Goal: Communication & Community: Answer question/provide support

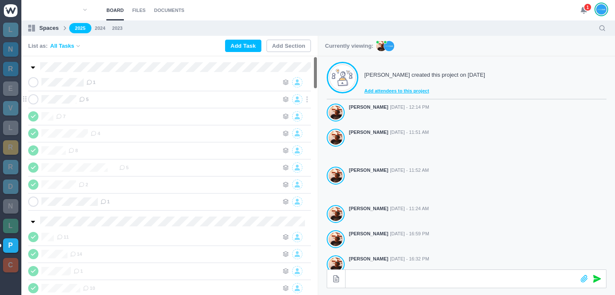
scroll to position [238, 0]
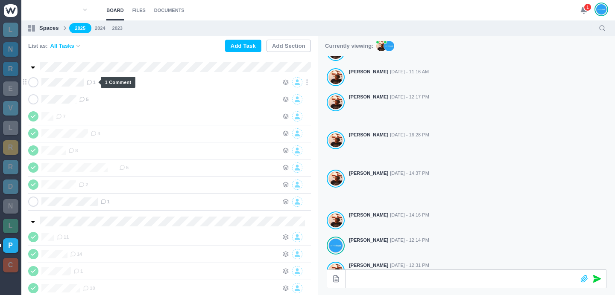
click at [90, 82] on icon at bounding box center [89, 82] width 6 height 6
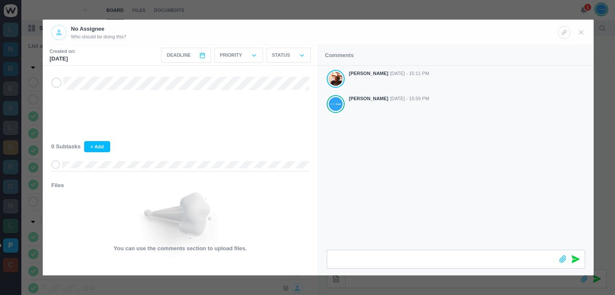
click at [302, 11] on div at bounding box center [307, 147] width 615 height 295
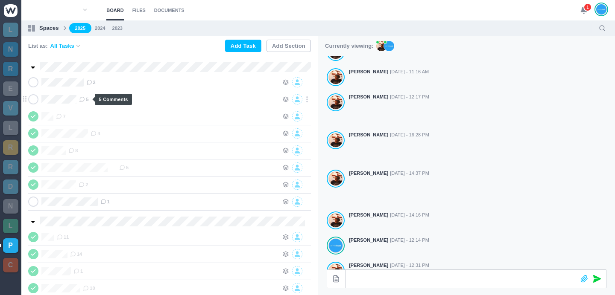
click at [84, 98] on icon at bounding box center [82, 99] width 6 height 6
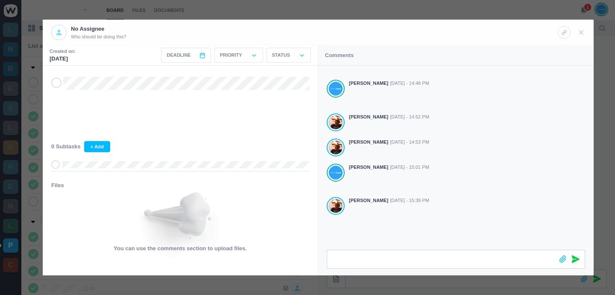
scroll to position [97, 0]
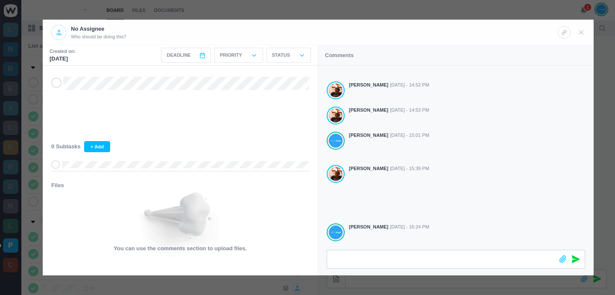
click at [365, 10] on div at bounding box center [307, 147] width 615 height 295
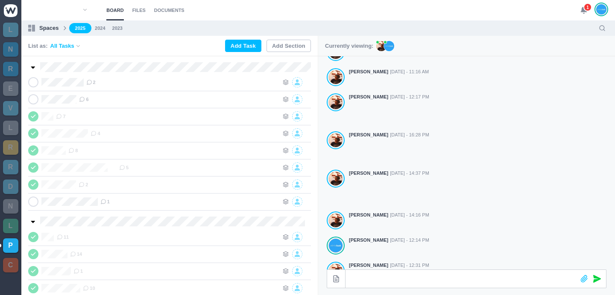
click at [582, 9] on use at bounding box center [584, 10] width 6 height 6
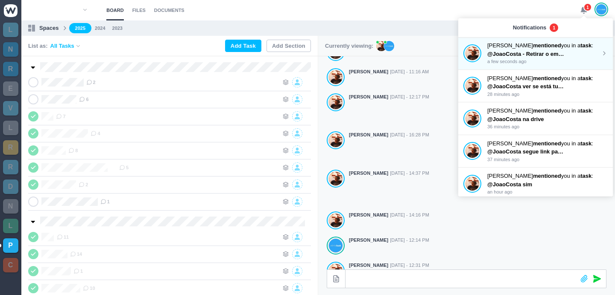
click at [556, 50] on p "@JoaoCosta - Retirar o email geral ([EMAIL_ADDRESS][DOMAIN_NAME]) do “separador…" at bounding box center [525, 54] width 77 height 9
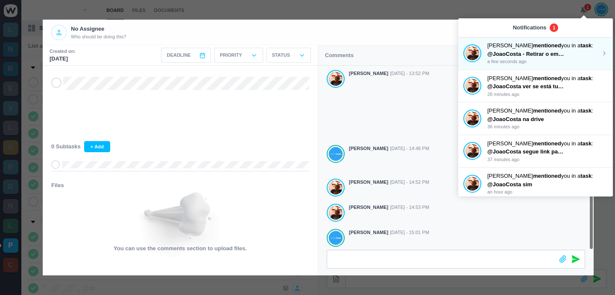
scroll to position [97, 0]
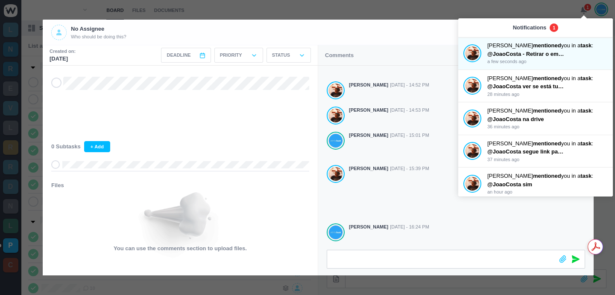
click at [428, 6] on div at bounding box center [307, 147] width 615 height 295
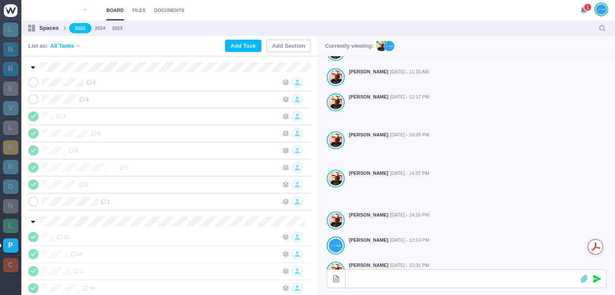
scroll to position [87, 0]
click at [88, 100] on span "6" at bounding box center [83, 99] width 9 height 7
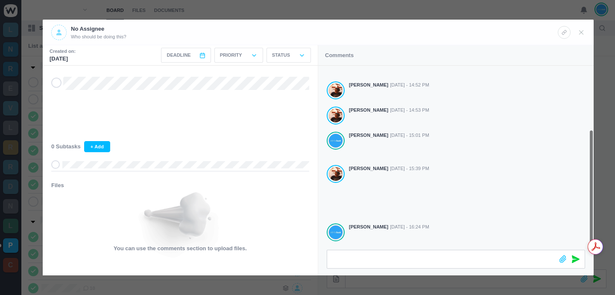
click at [211, 7] on div at bounding box center [307, 147] width 615 height 295
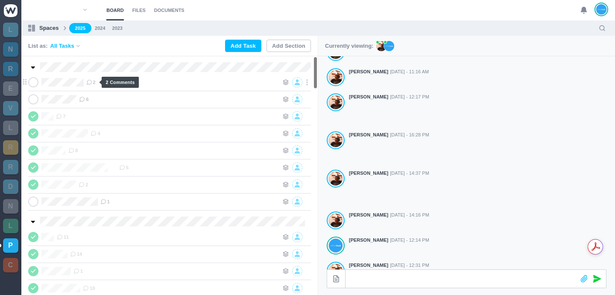
click at [91, 80] on use at bounding box center [89, 82] width 5 height 5
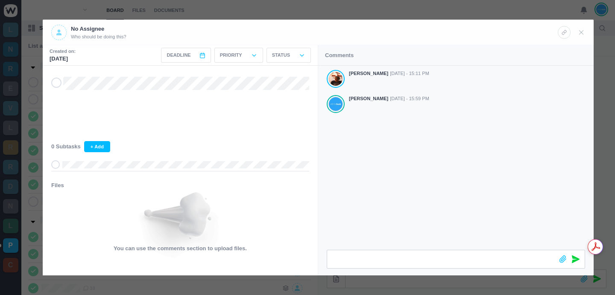
drag, startPoint x: 440, startPoint y: 167, endPoint x: 446, endPoint y: 158, distance: 11.4
click at [440, 167] on div "[PERSON_NAME] [DATE] - 15:11 PM [PERSON_NAME] [DATE] - 15:59 PM" at bounding box center [455, 158] width 275 height 184
click at [374, 8] on div at bounding box center [307, 147] width 615 height 295
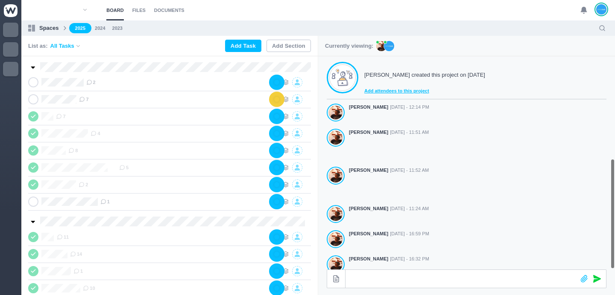
scroll to position [238, 0]
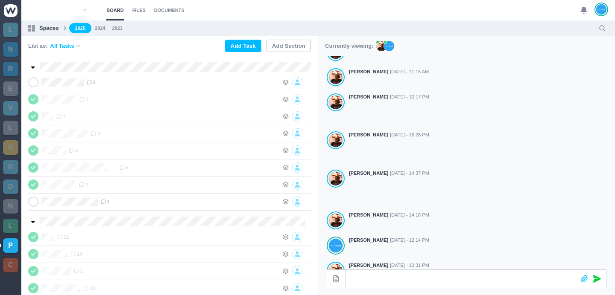
click at [462, 13] on section "Board Files Documents 0 Board Files Documents" at bounding box center [317, 10] width 593 height 20
click at [350, 6] on section "Board Files Documents 0 Board Files Documents" at bounding box center [317, 10] width 593 height 20
click at [463, 15] on section "Board Files Documents 0 Board Files Documents" at bounding box center [317, 10] width 593 height 20
click at [96, 82] on span "2" at bounding box center [90, 82] width 9 height 7
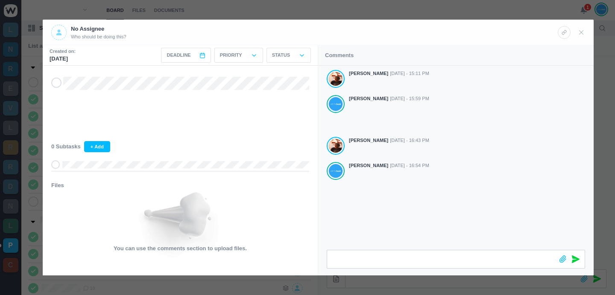
click at [429, 6] on div at bounding box center [307, 147] width 615 height 295
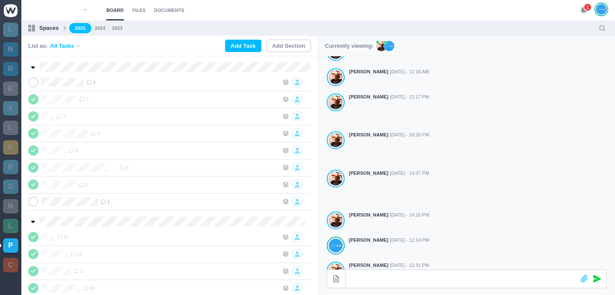
click at [580, 6] on icon at bounding box center [584, 10] width 8 height 8
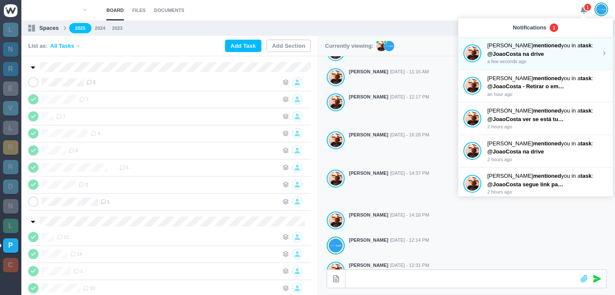
click at [545, 50] on p "@JoaoCosta na drive" at bounding box center [525, 54] width 77 height 9
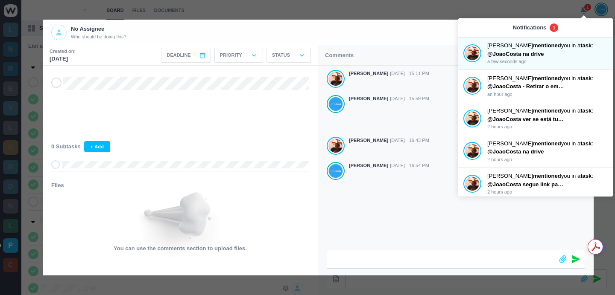
click at [394, 7] on div at bounding box center [307, 147] width 615 height 295
